Goal: Information Seeking & Learning: Learn about a topic

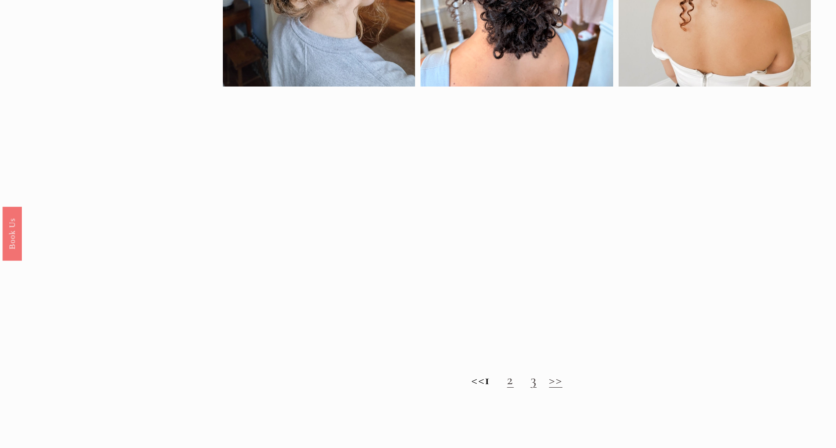
scroll to position [730, 0]
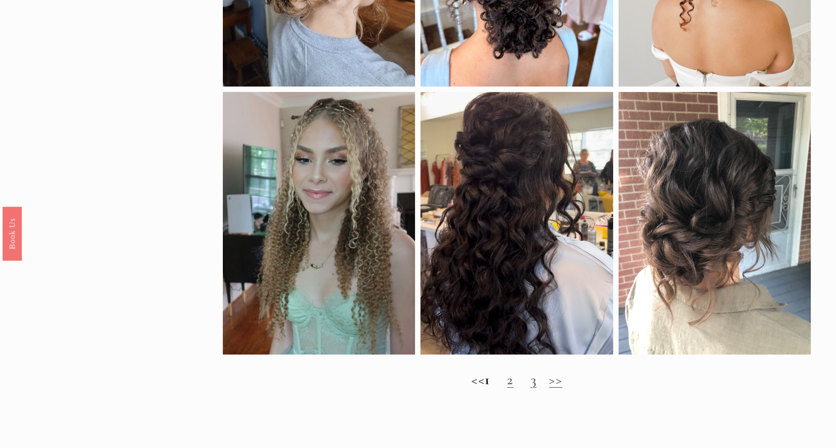
click at [513, 388] on link "2" at bounding box center [510, 379] width 6 height 17
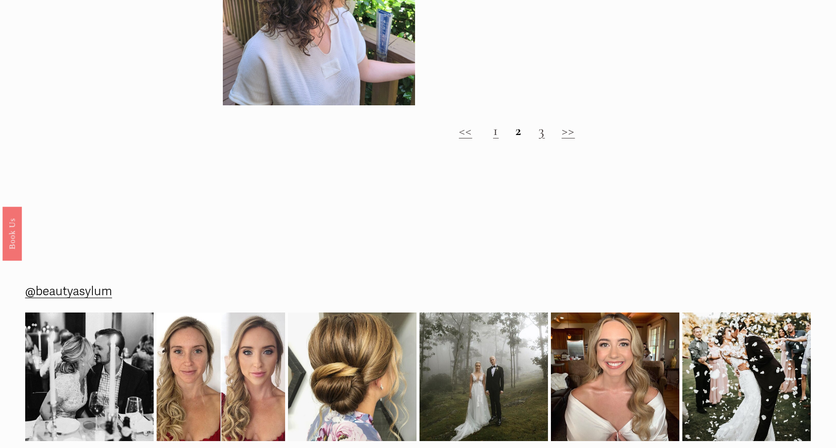
scroll to position [711, 0]
click at [541, 139] on link "3" at bounding box center [541, 130] width 6 height 17
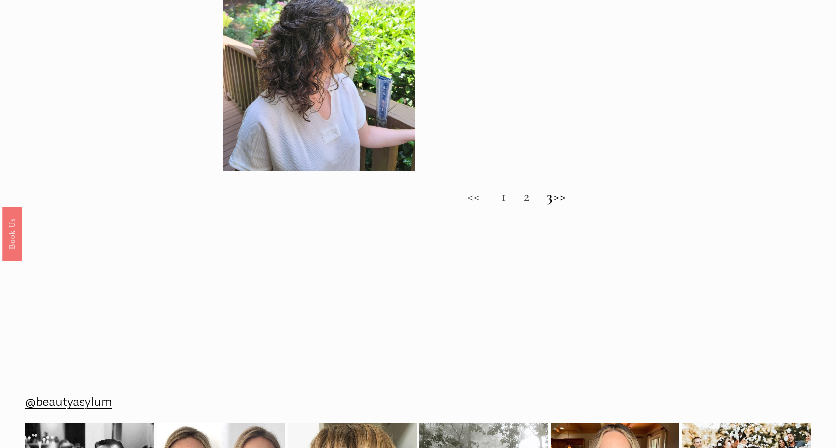
scroll to position [638, 0]
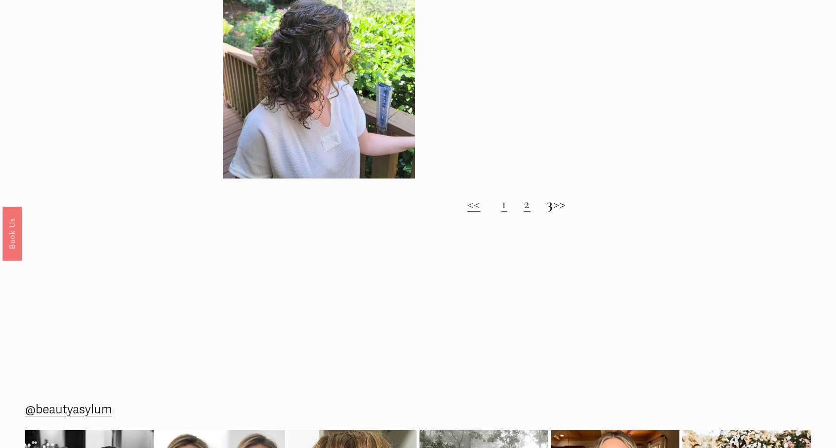
click at [537, 212] on h2 "<< 1 2 3 >>" at bounding box center [517, 203] width 588 height 17
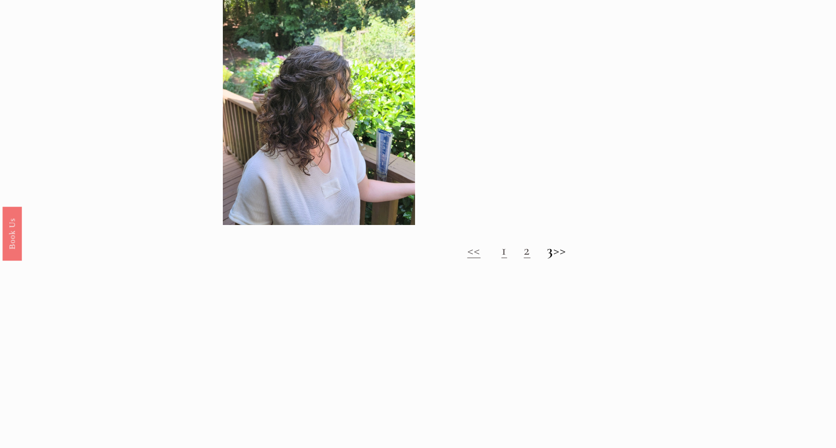
scroll to position [591, 0]
click at [524, 259] on link "2" at bounding box center [527, 250] width 6 height 17
